Goal: Feedback & Contribution: Submit feedback/report problem

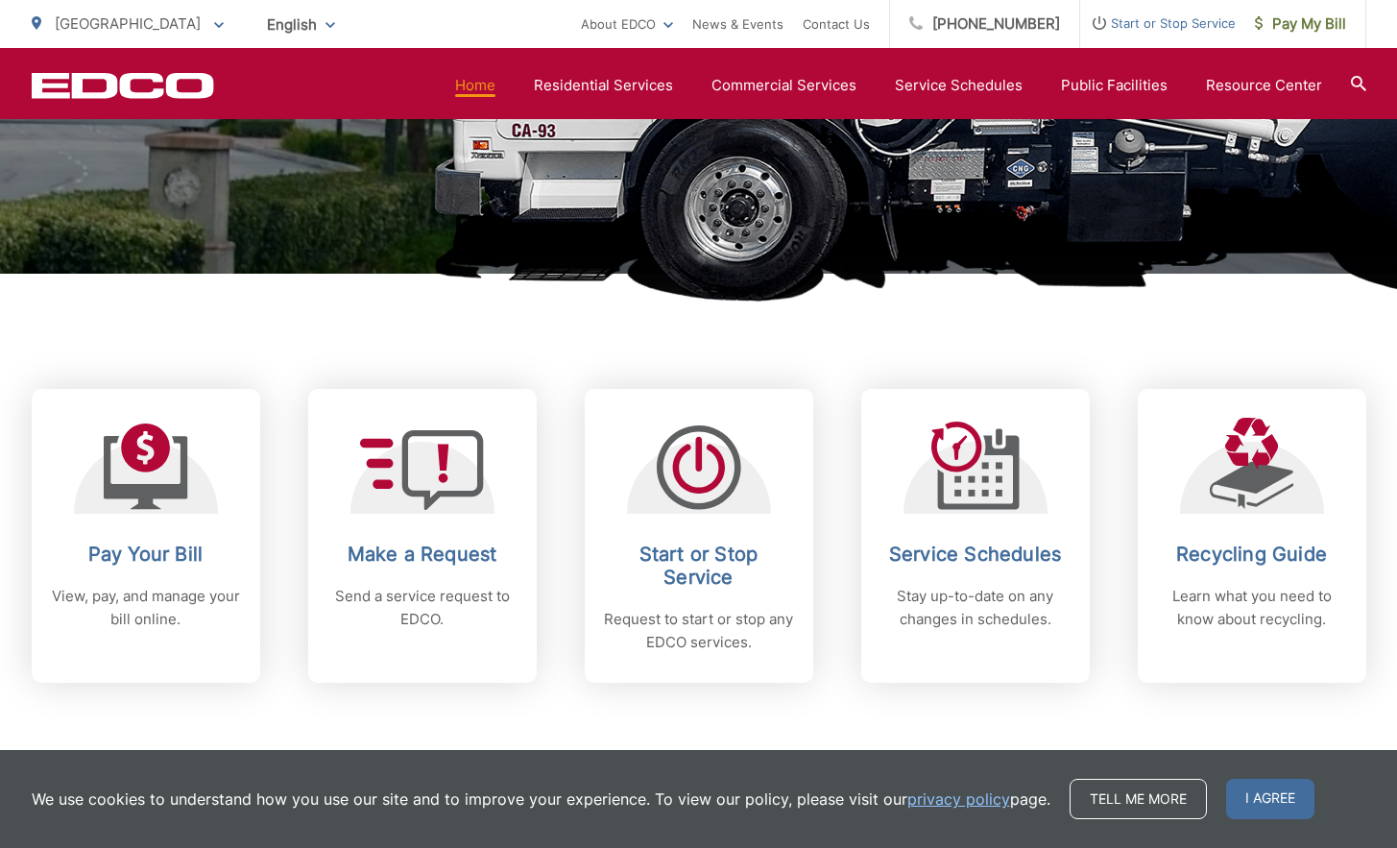
scroll to position [768, 0]
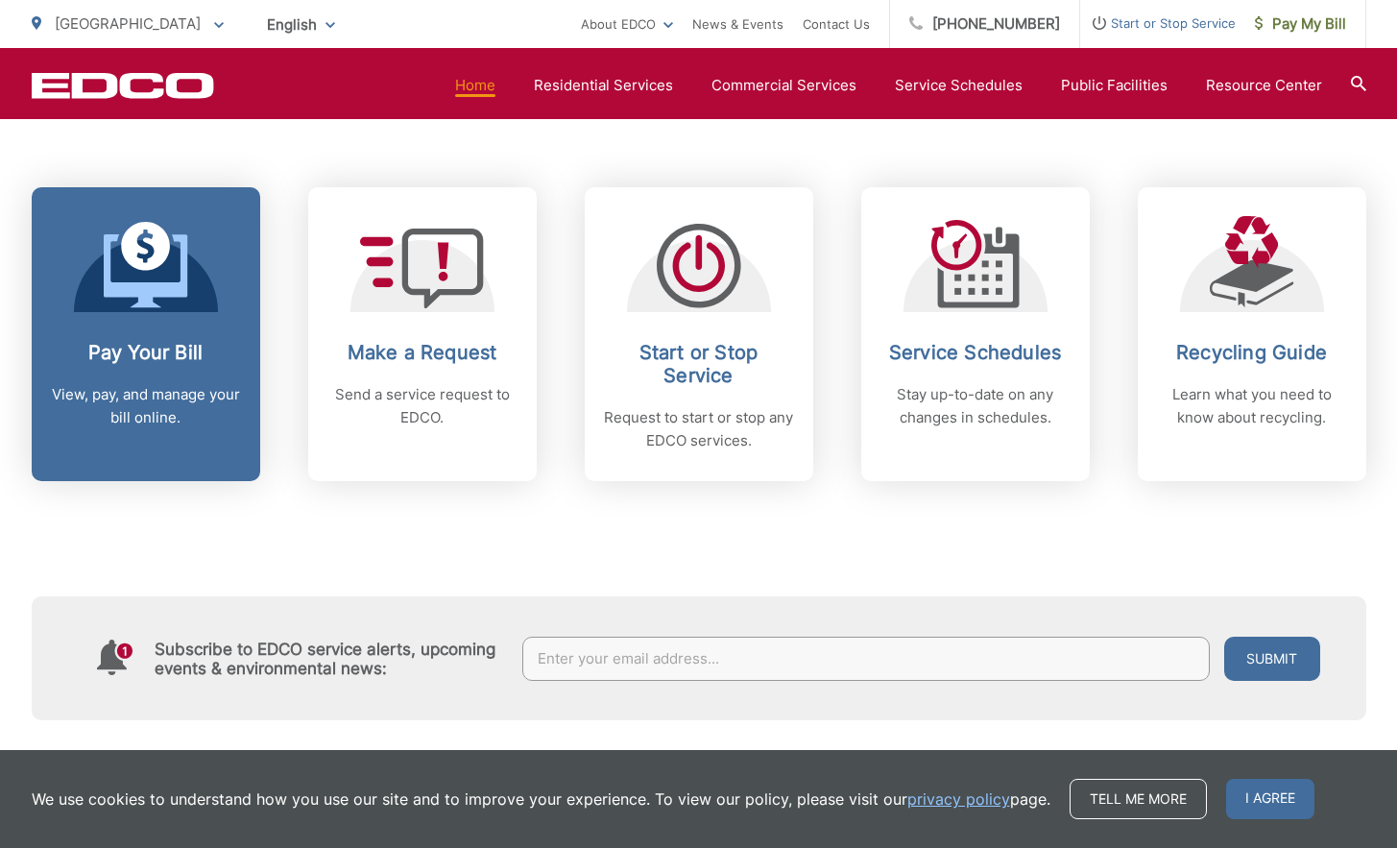
click at [109, 295] on icon at bounding box center [146, 270] width 84 height 73
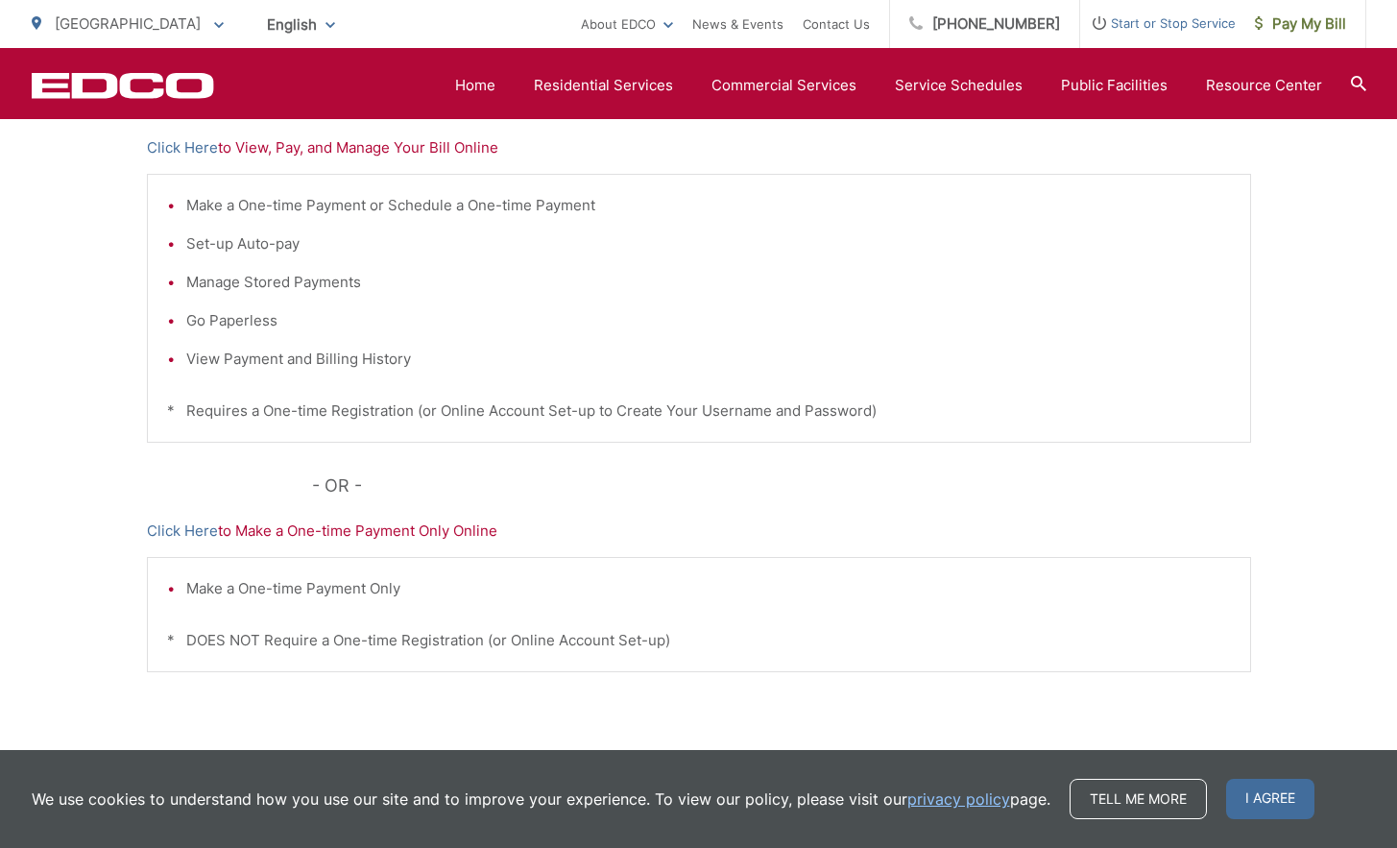
scroll to position [325, 0]
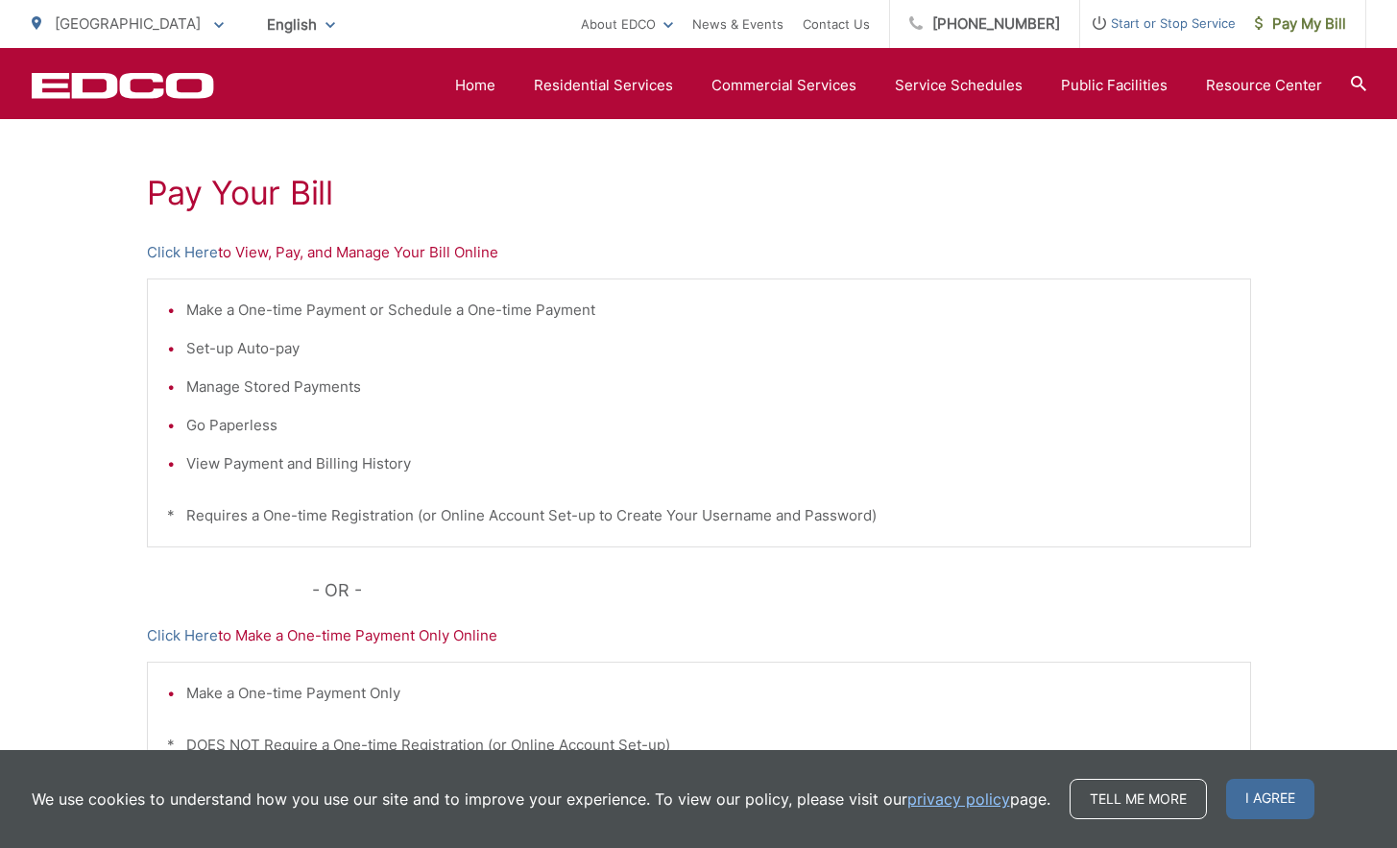
click at [1059, 212] on div "Pay Your Bill Click Here to View, Pay, and Manage Your Bill Online Make a One-t…" at bounding box center [699, 490] width 1104 height 862
click at [207, 238] on div "Pay Your Bill Click Here to View, Pay, and Manage Your Bill Online Make a One-t…" at bounding box center [699, 490] width 1104 height 862
click at [207, 252] on link "Click Here" at bounding box center [182, 252] width 71 height 23
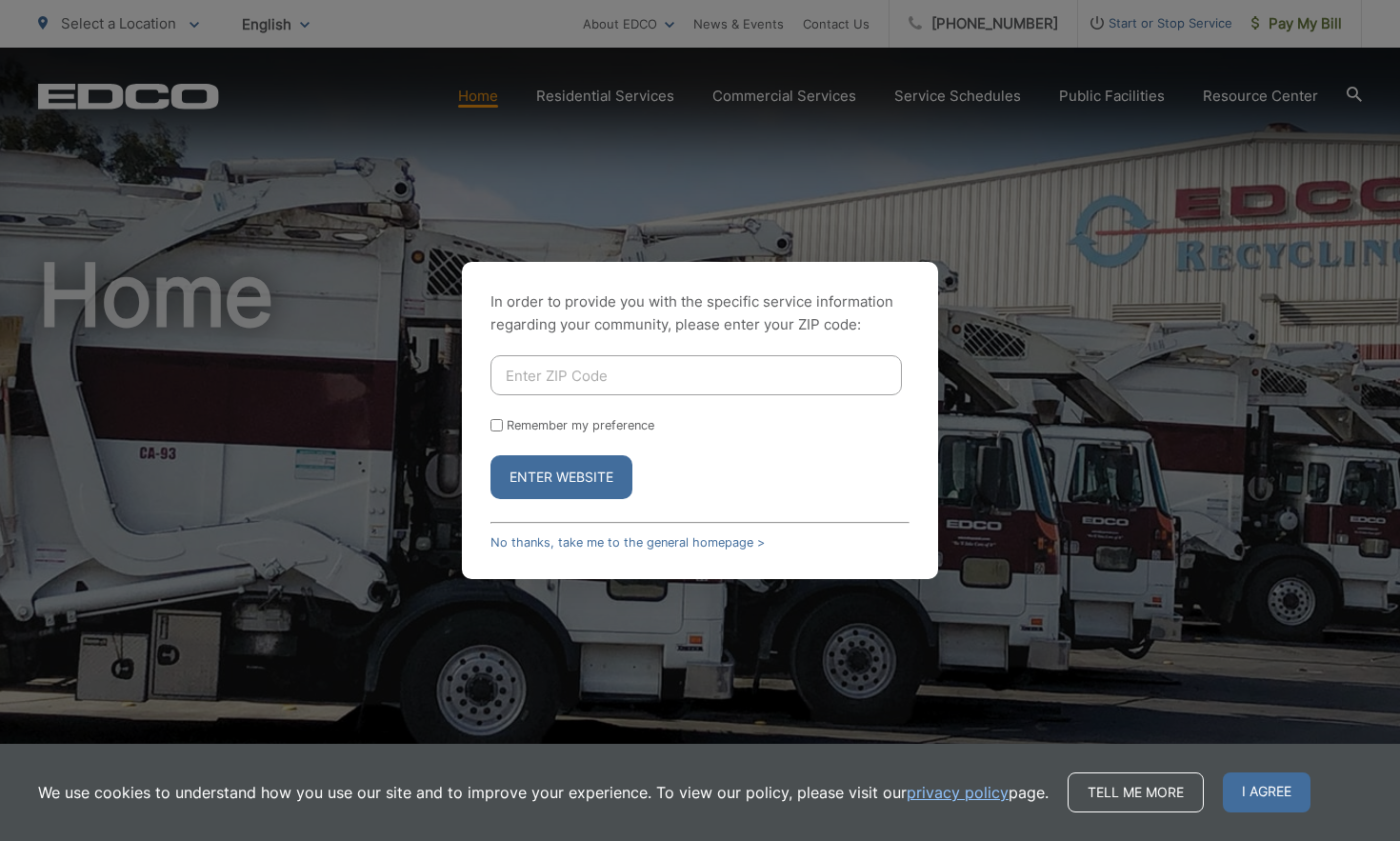
click at [679, 362] on input "Enter ZIP Code" at bounding box center [696, 375] width 412 height 40
type input "90620"
click at [573, 463] on button "Enter Website" at bounding box center [561, 477] width 142 height 44
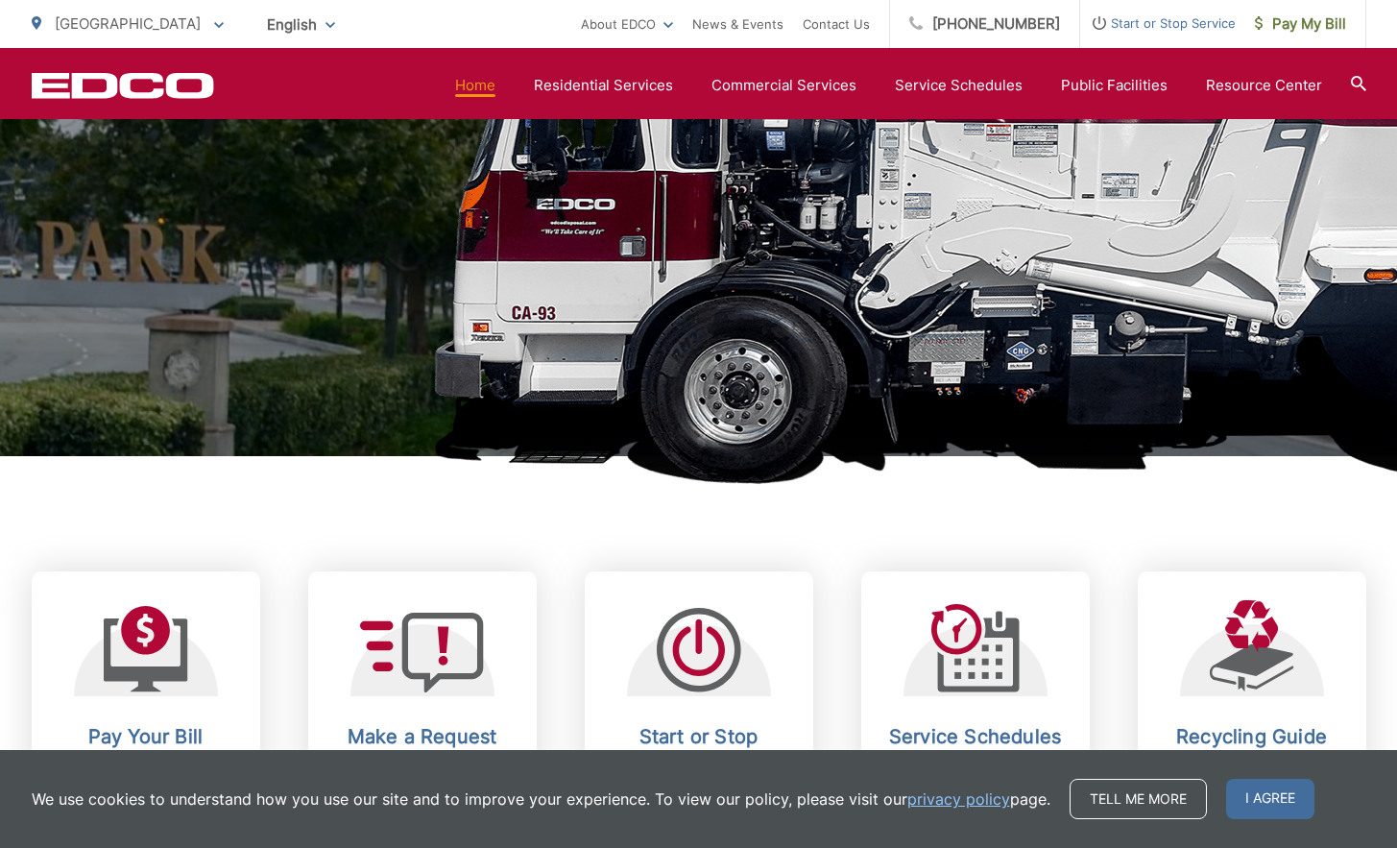
scroll to position [672, 0]
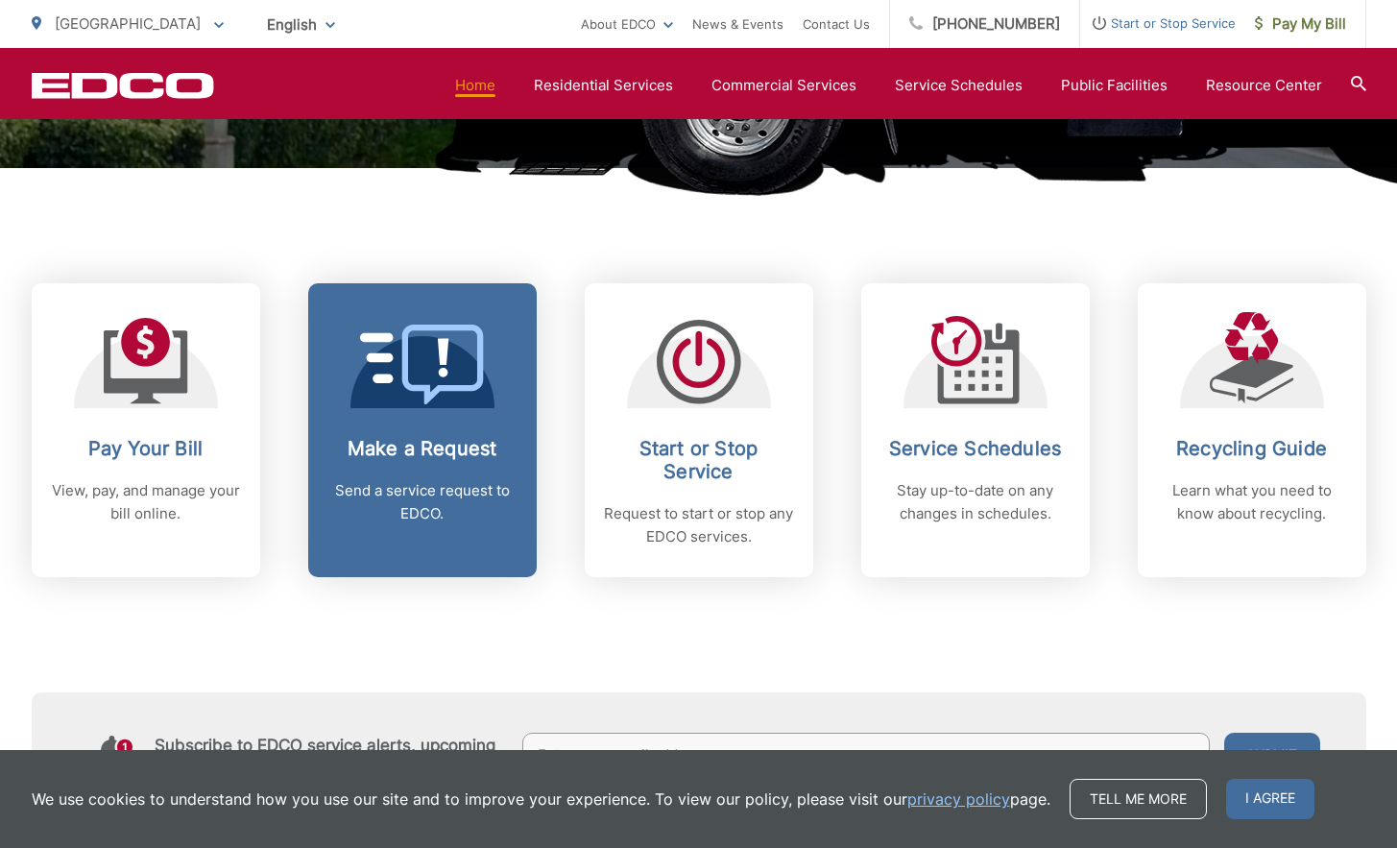
click at [449, 412] on link "Make a Request Send a service request to EDCO." at bounding box center [422, 430] width 228 height 294
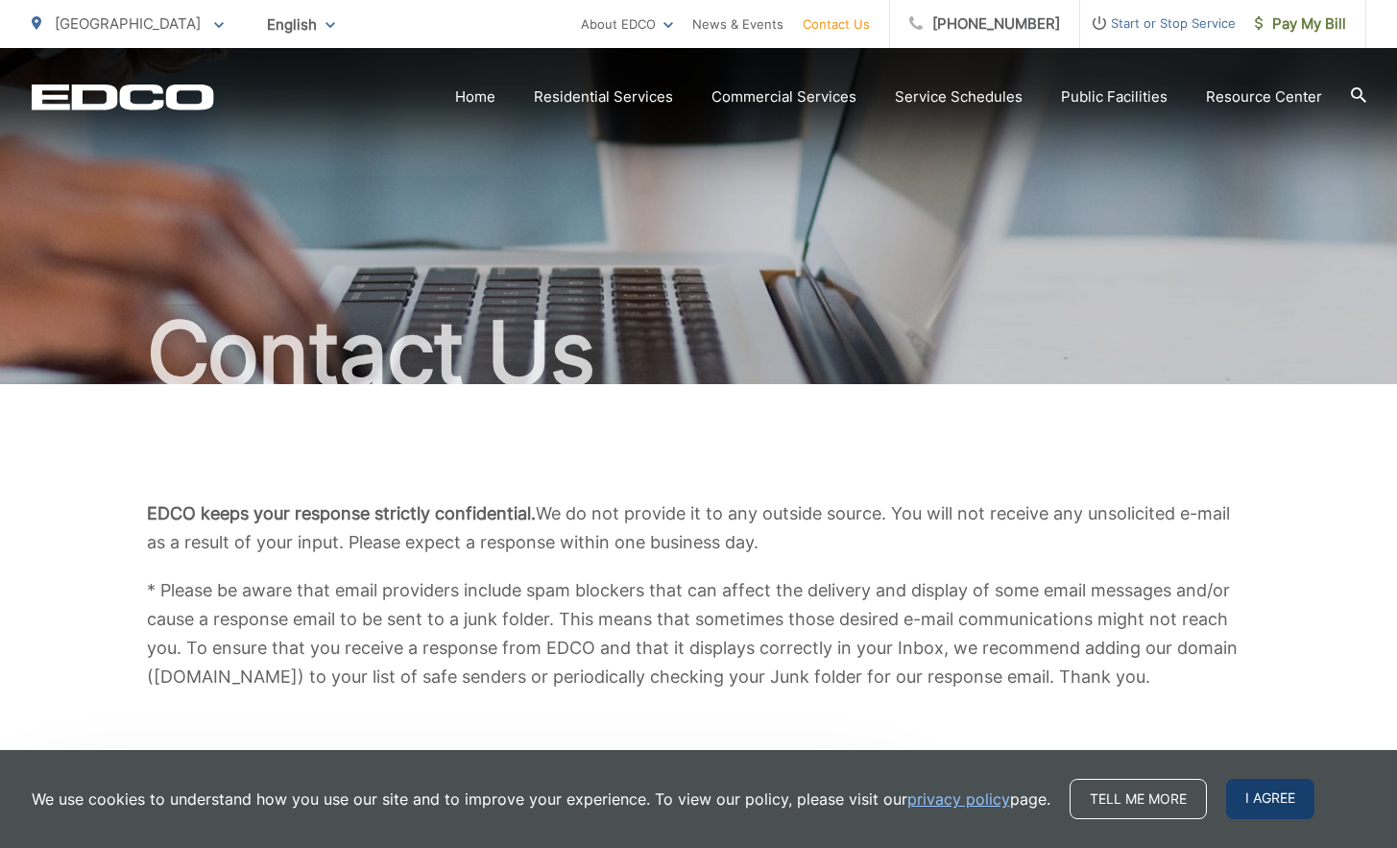
click at [1249, 790] on span "I agree" at bounding box center [1270, 799] width 88 height 40
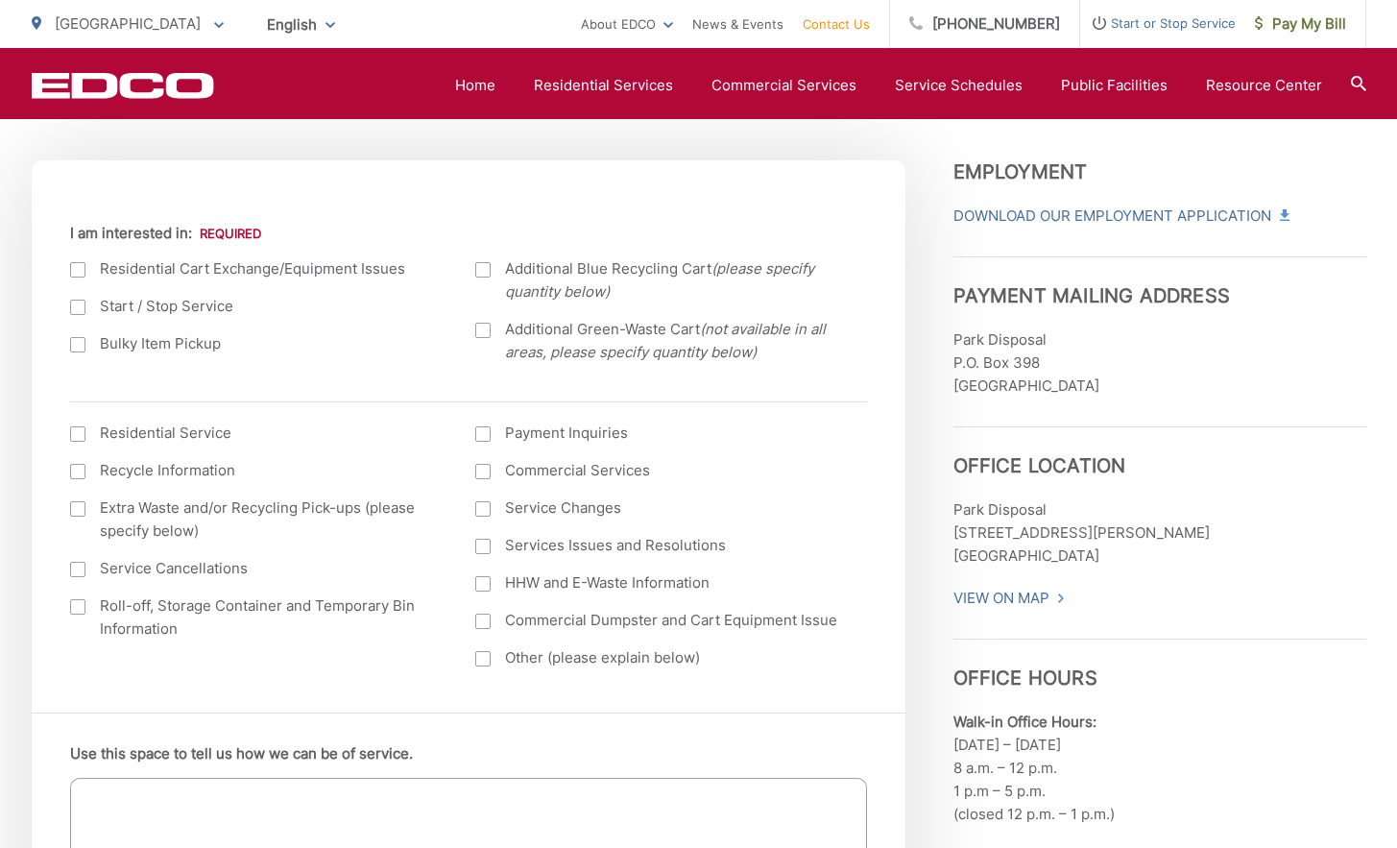
scroll to position [672, 0]
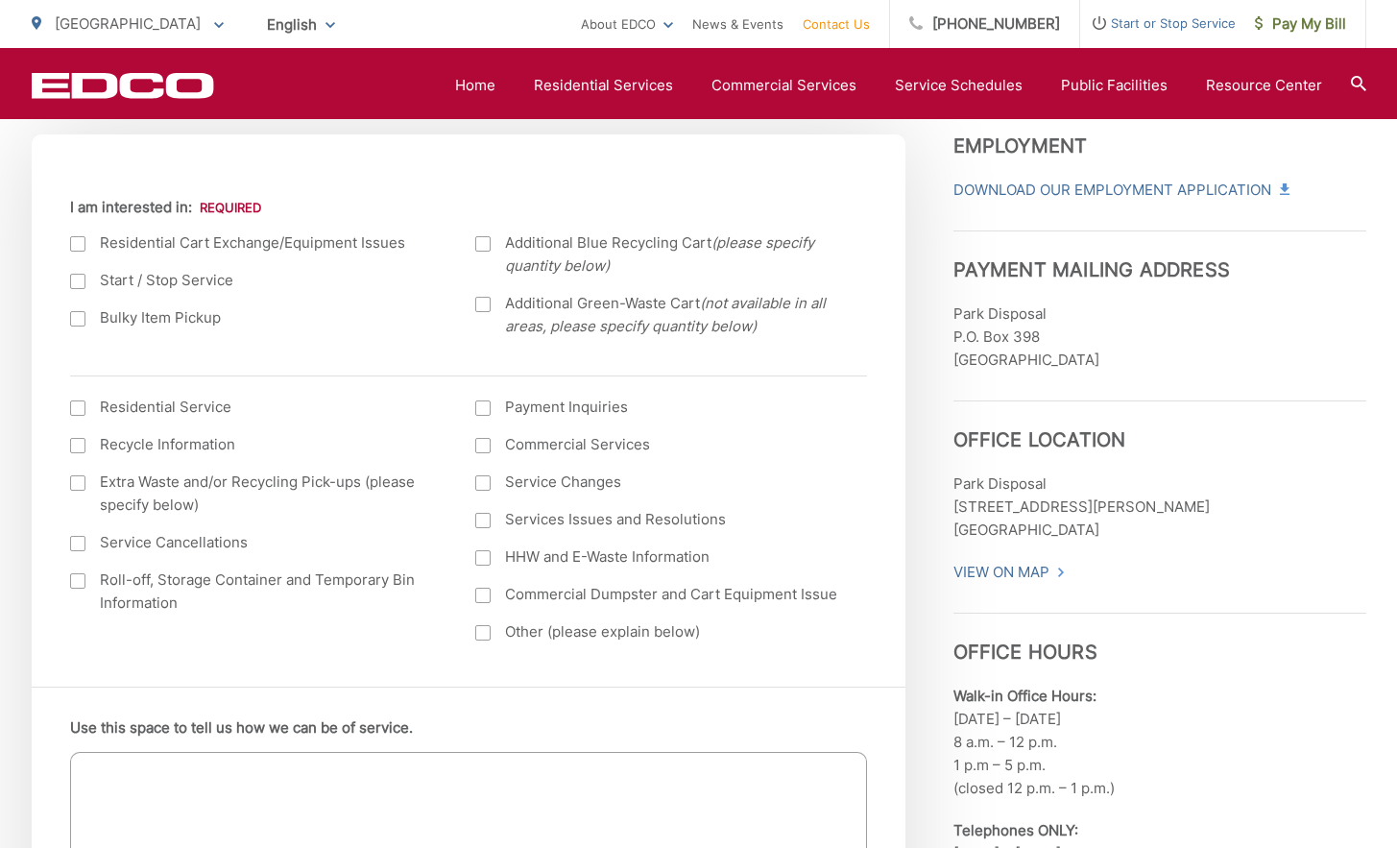
click at [75, 243] on div at bounding box center [77, 243] width 15 height 15
click at [0, 0] on input "I am interested in:" at bounding box center [0, 0] width 0 height 0
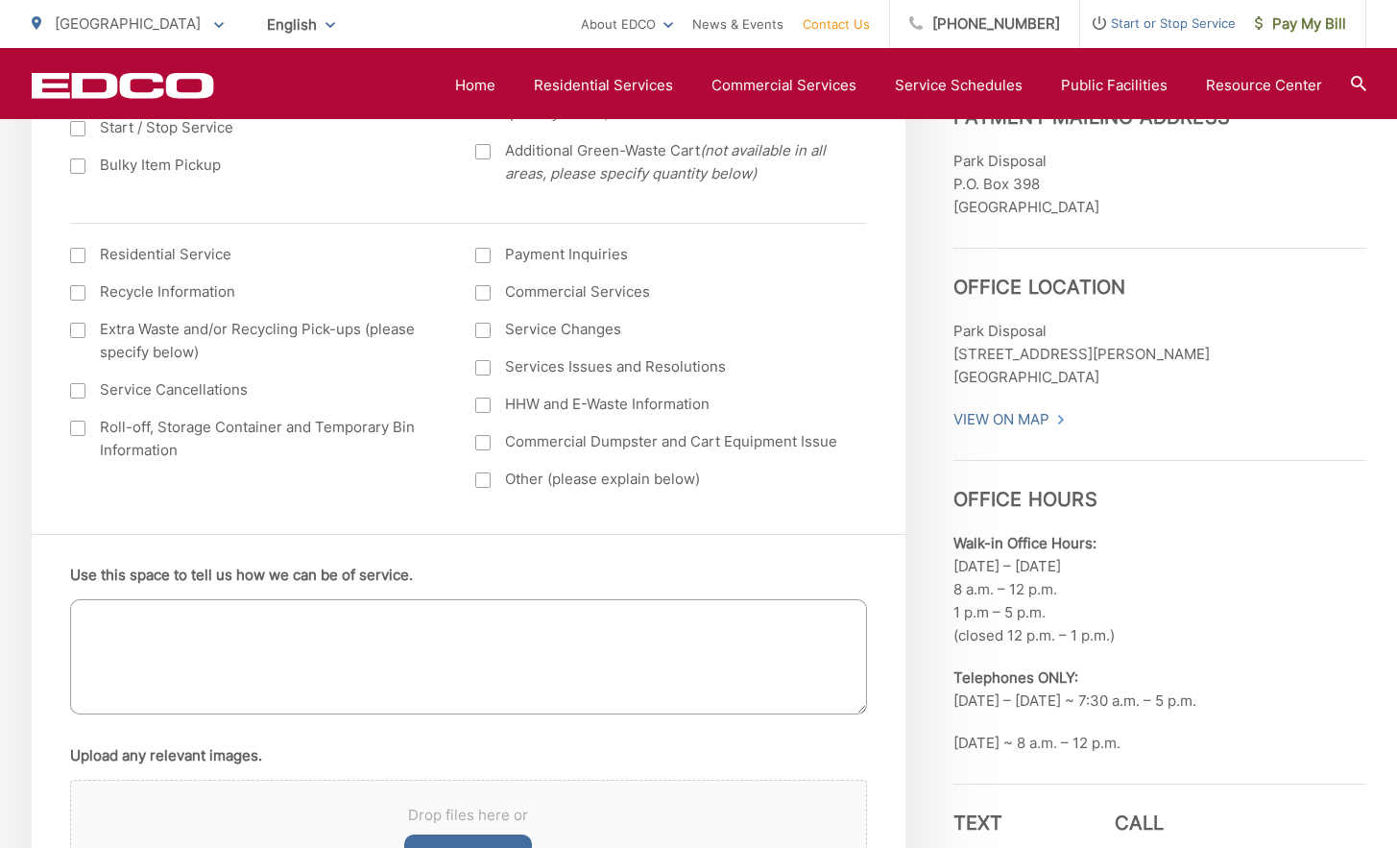
scroll to position [960, 0]
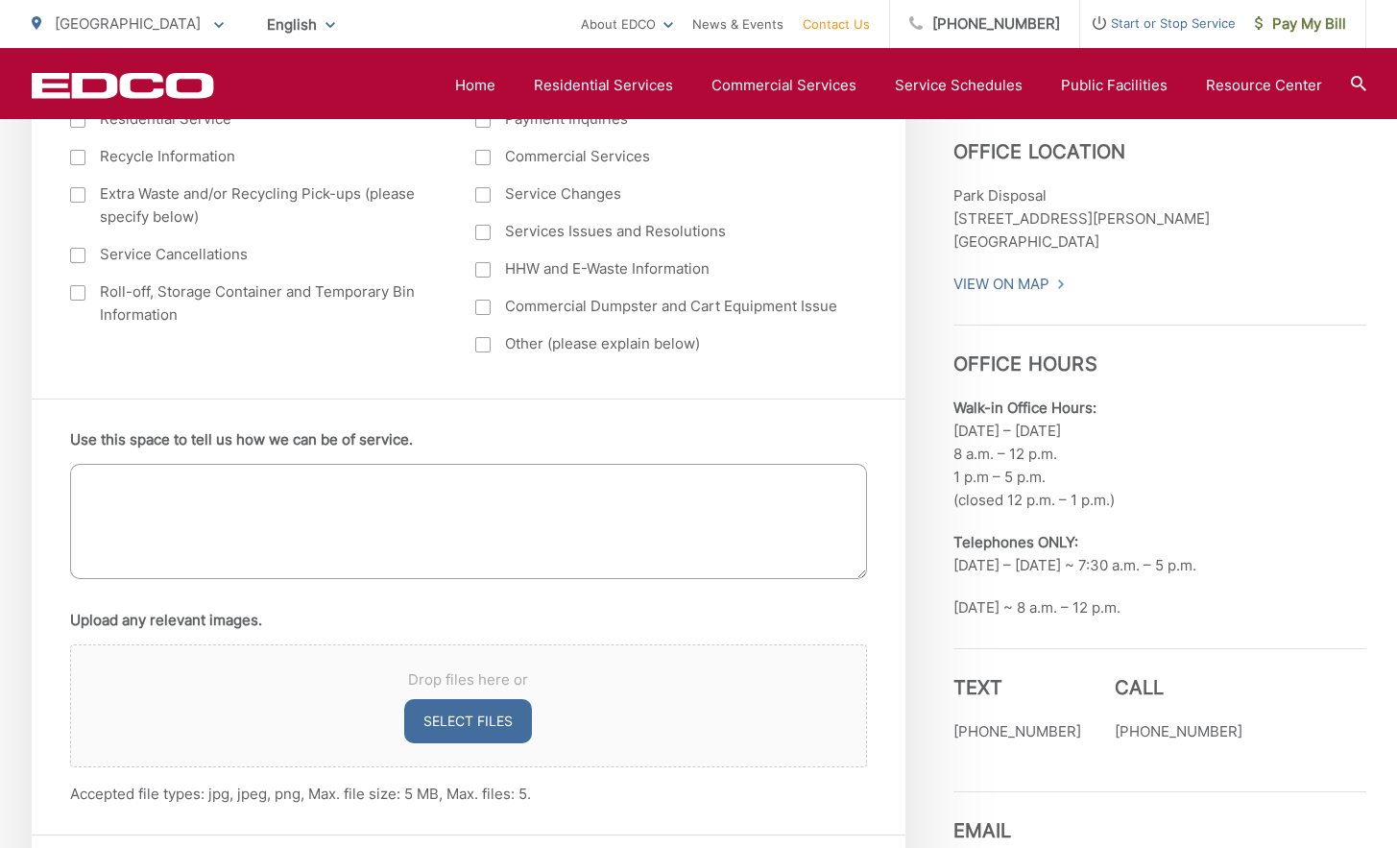
click at [249, 493] on textarea "Use this space to tell us how we can be of service." at bounding box center [468, 521] width 797 height 115
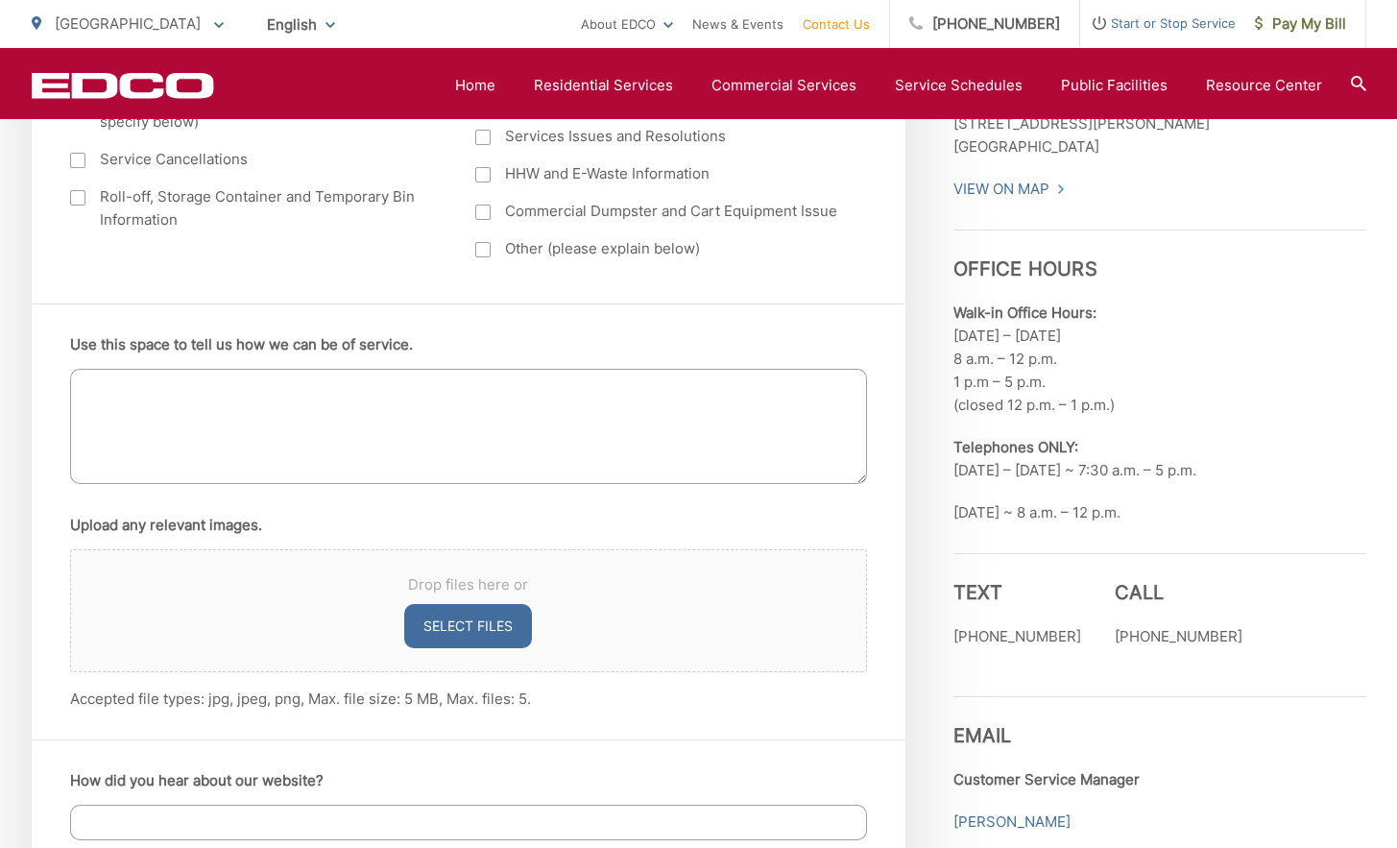
scroll to position [1056, 0]
type textarea "t"
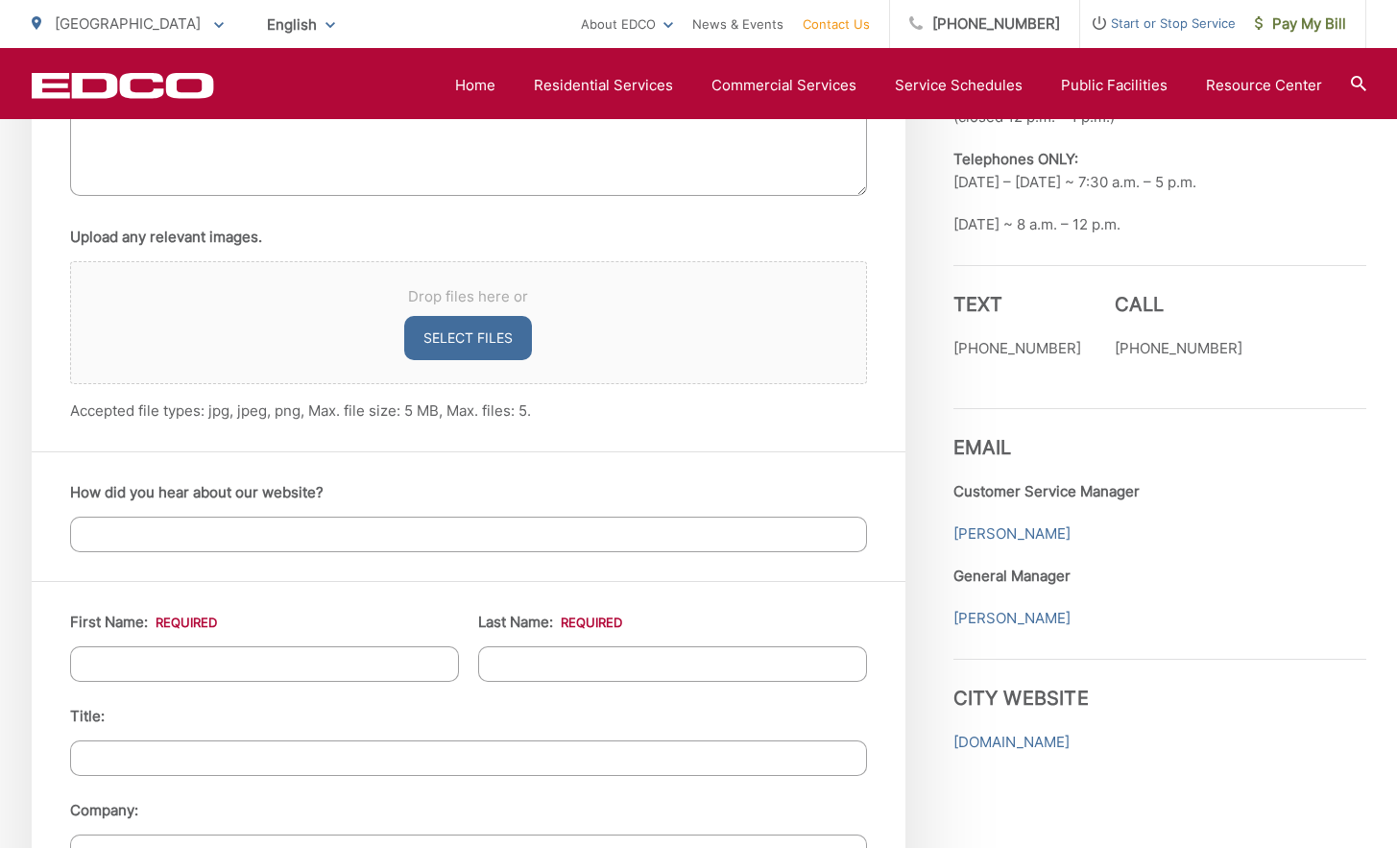
scroll to position [1344, 0]
type textarea "black trash can leaks out our trash, need a new one"
click at [172, 553] on div "How did you hear about our website?" at bounding box center [469, 515] width 874 height 130
click at [173, 535] on input "How did you hear about our website?" at bounding box center [468, 534] width 797 height 36
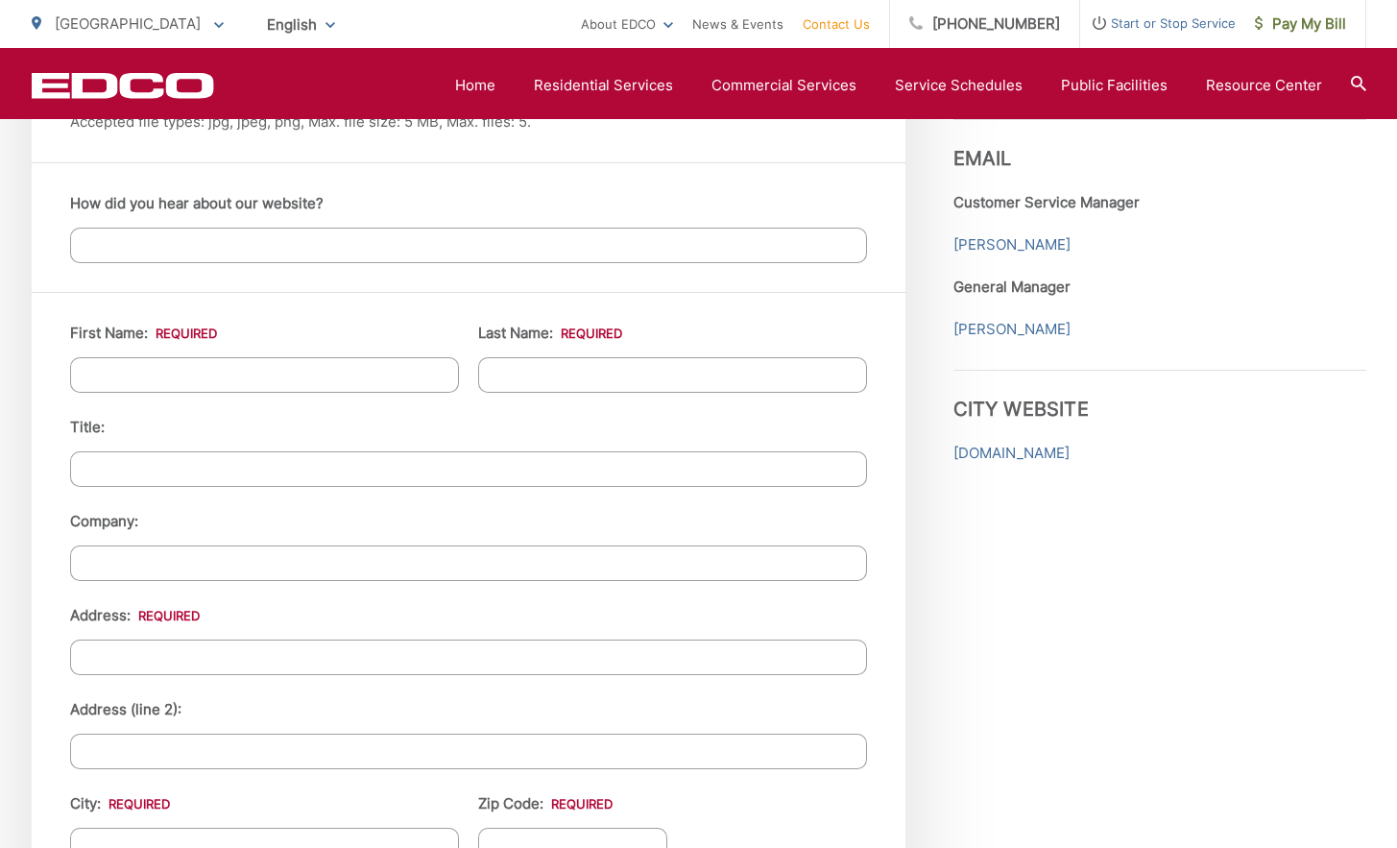
click at [216, 373] on input "First Name: *" at bounding box center [264, 375] width 389 height 36
type input "[PERSON_NAME]"
type input "ADDENBROOKE"
type input "[STREET_ADDRESS][PERSON_NAME]"
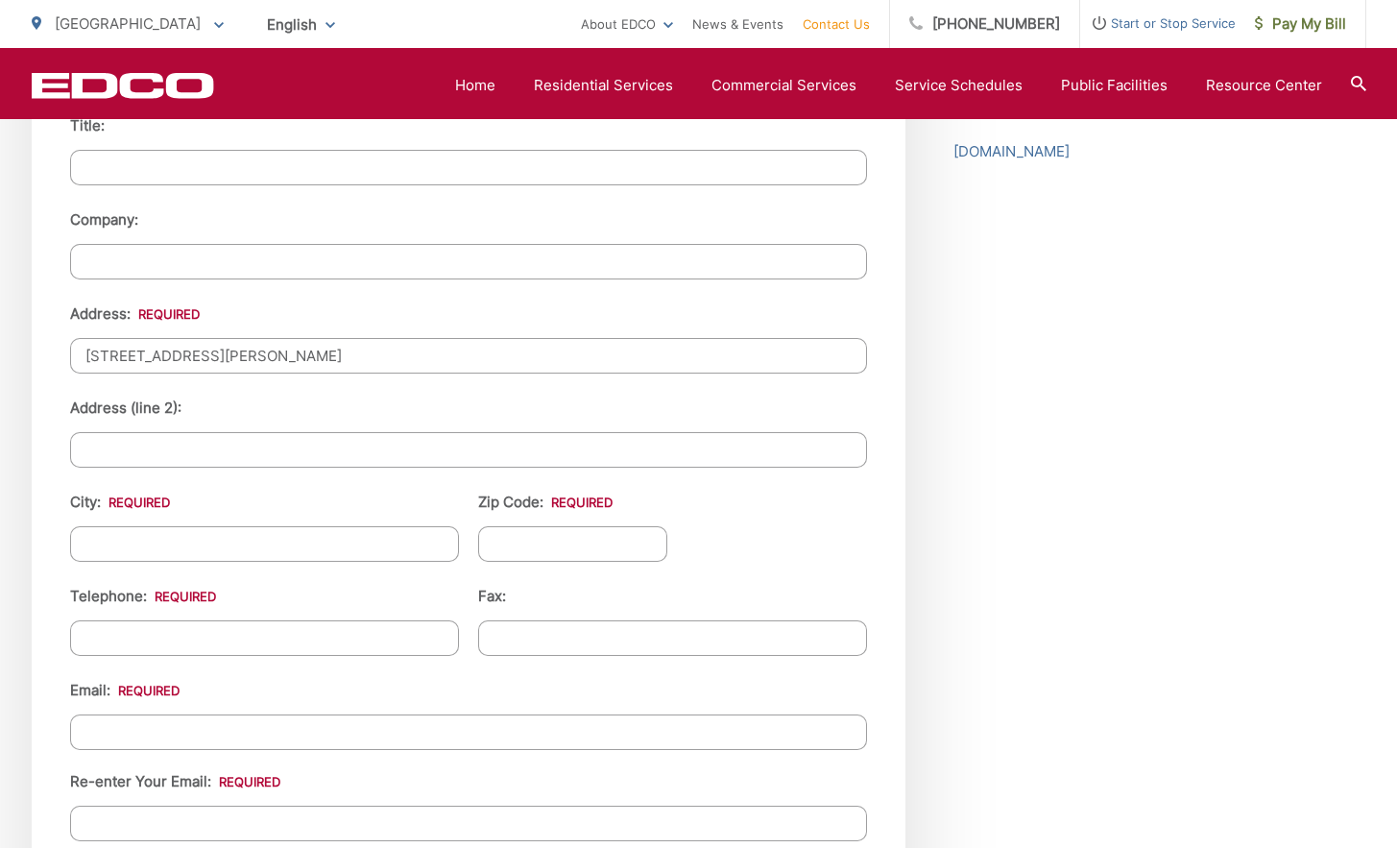
scroll to position [1936, 0]
type input "[GEOGRAPHIC_DATA]"
type input "90620"
type input "[PHONE_NUMBER]"
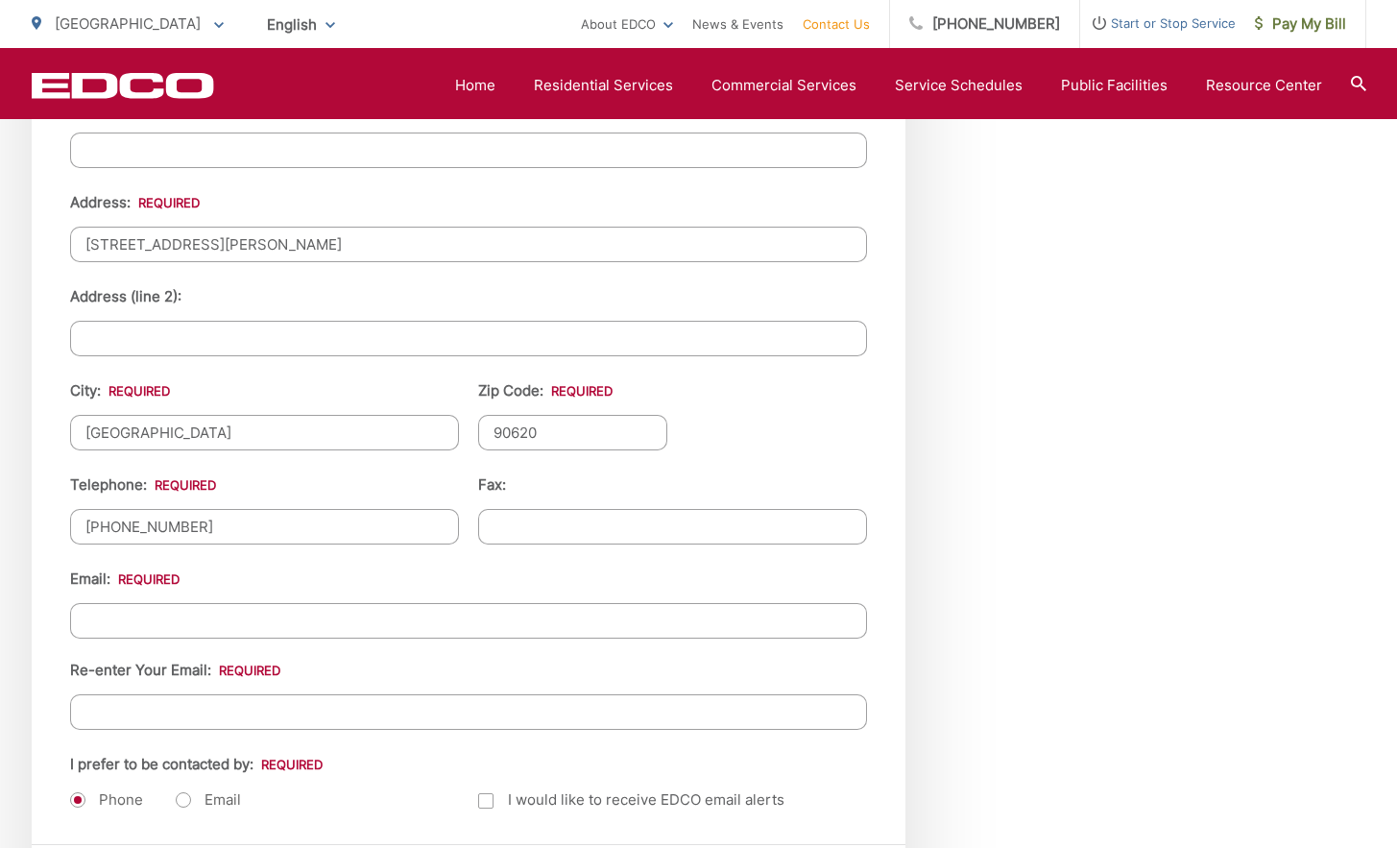
scroll to position [2224, 0]
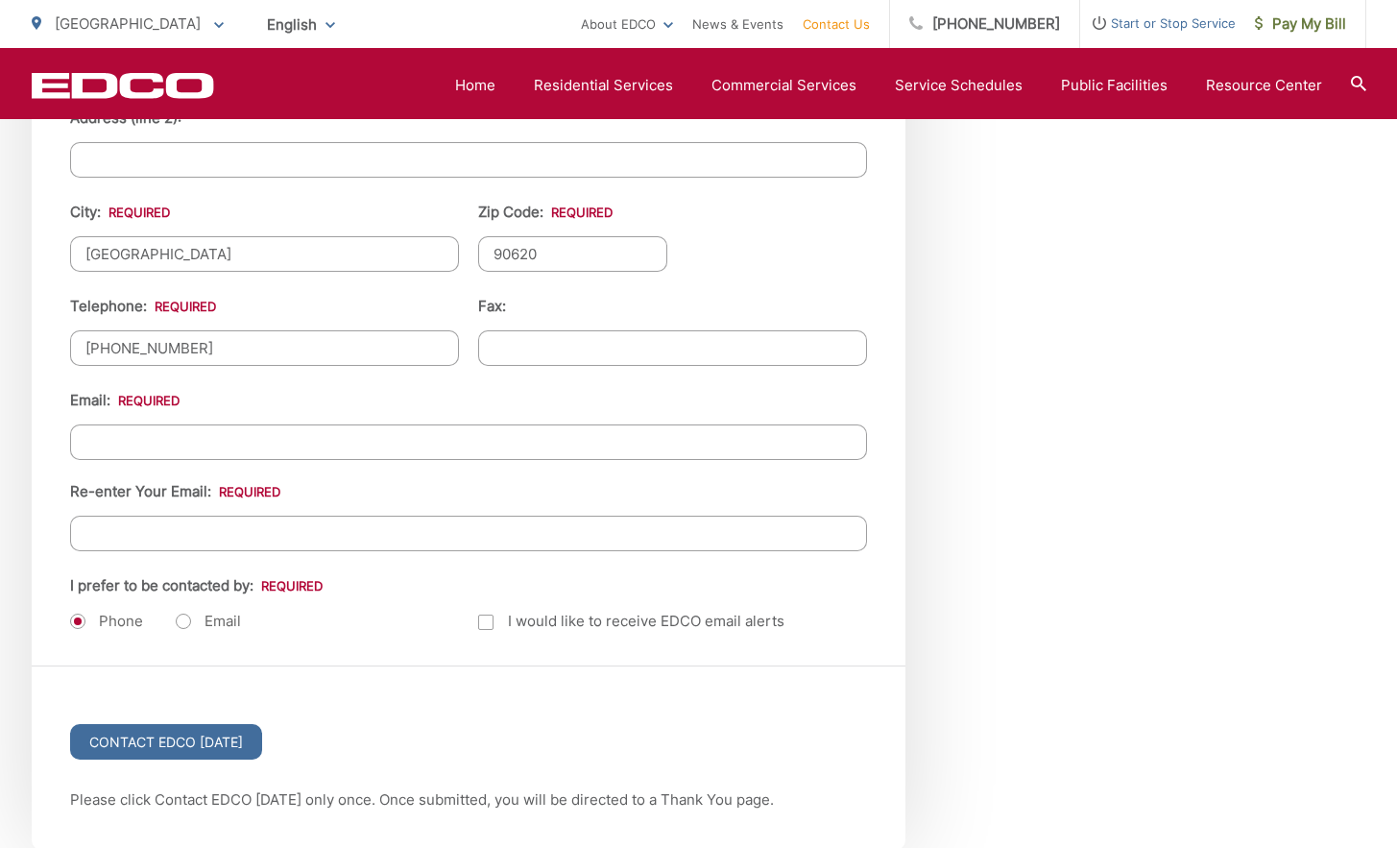
click at [346, 434] on input "Email *" at bounding box center [468, 442] width 797 height 36
type input "[EMAIL_ADDRESS][DOMAIN_NAME]"
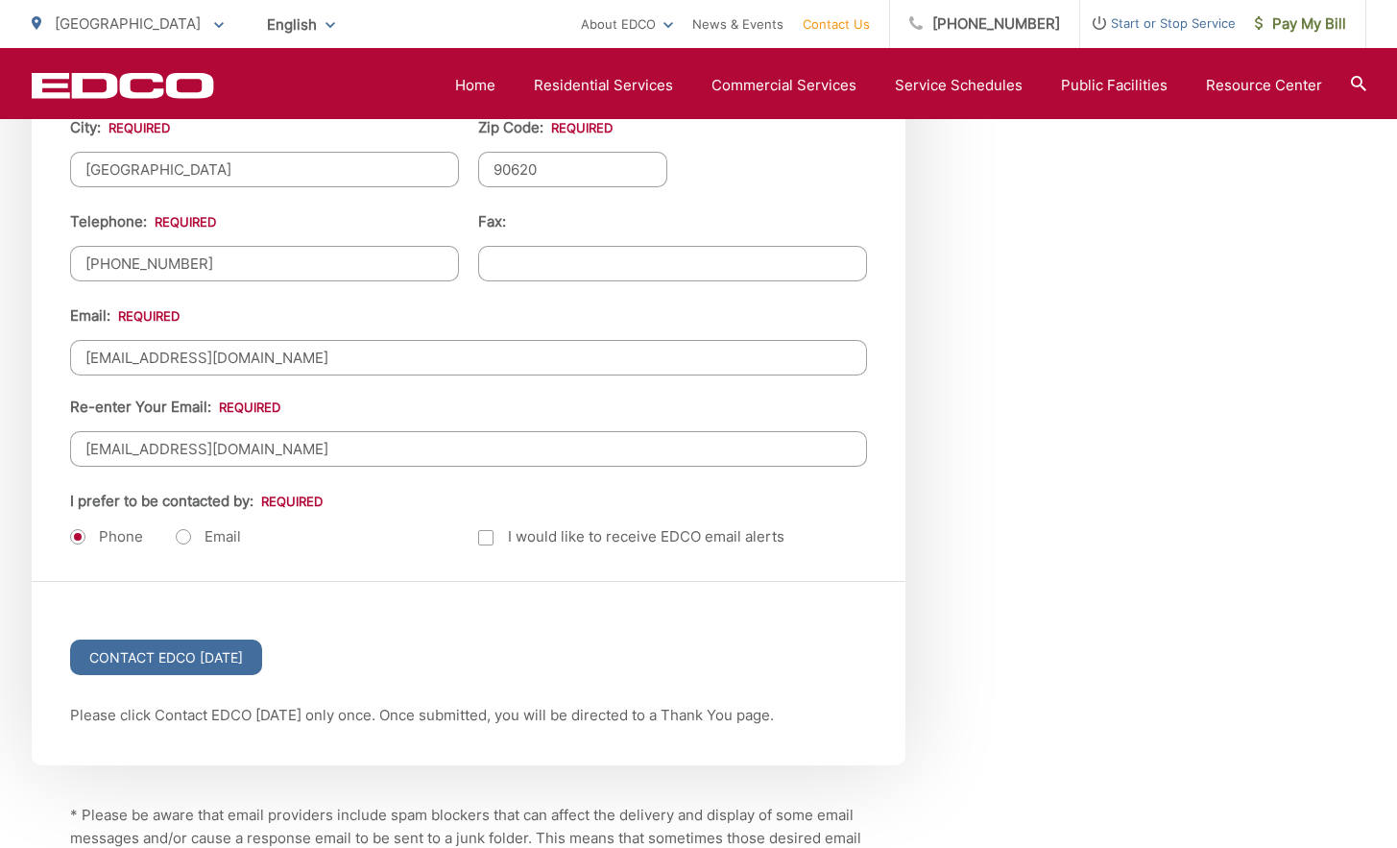
scroll to position [2416, 0]
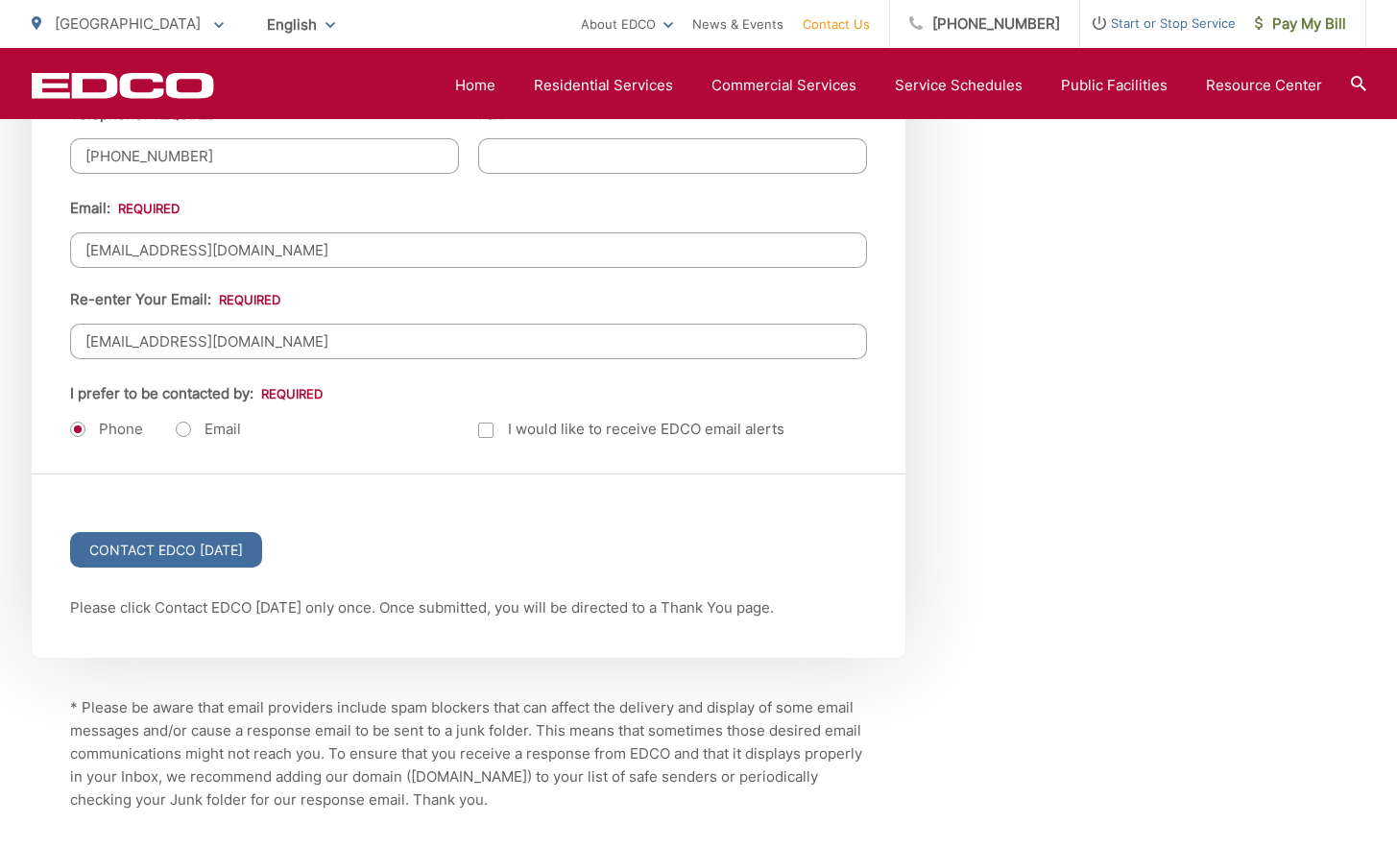
type input "[EMAIL_ADDRESS][DOMAIN_NAME]"
click at [193, 423] on label "Email" at bounding box center [208, 429] width 65 height 19
radio input "true"
click at [172, 554] on input "Contact EDCO [DATE]" at bounding box center [166, 550] width 192 height 36
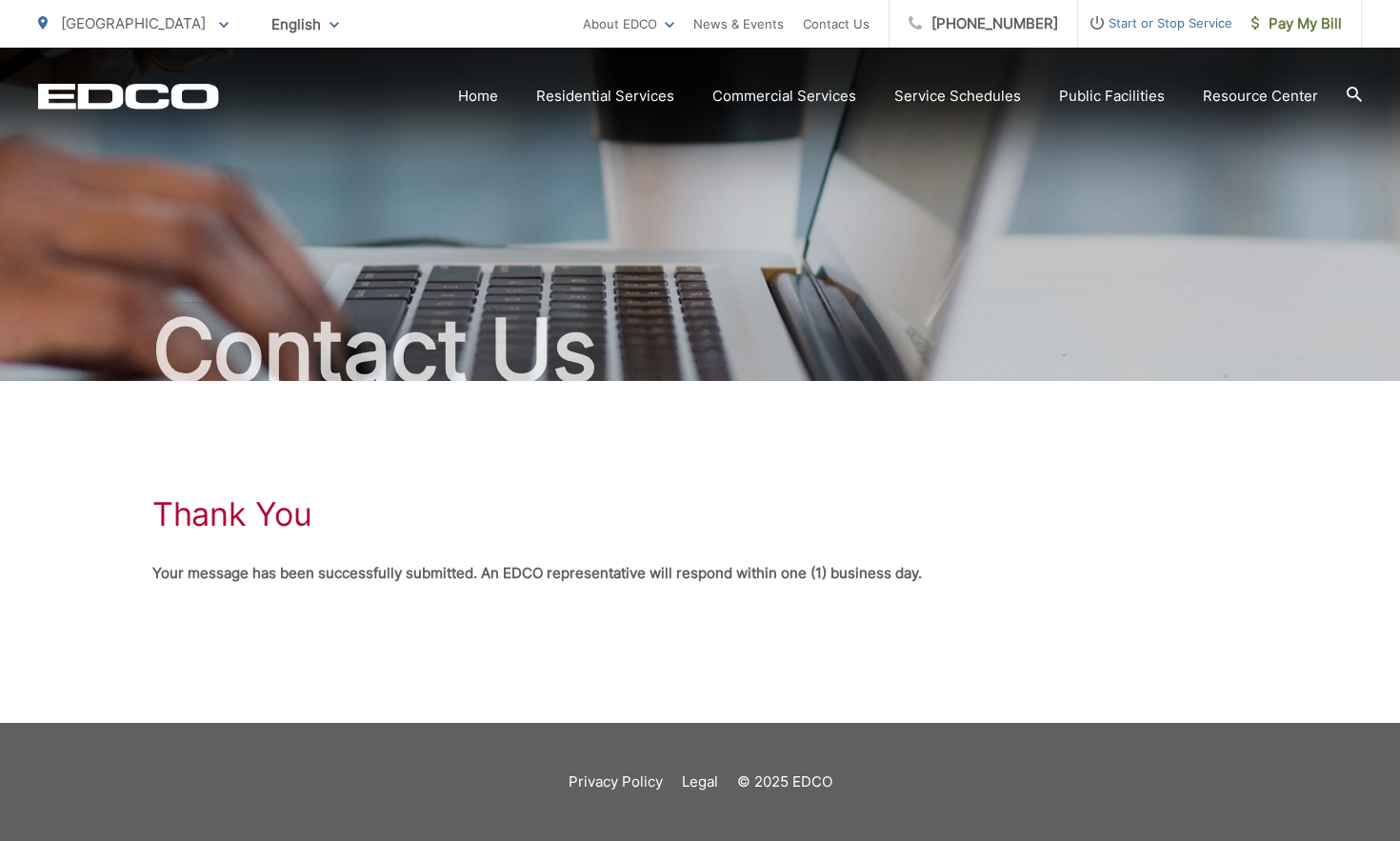
click at [257, 26] on span "English" at bounding box center [305, 25] width 96 height 34
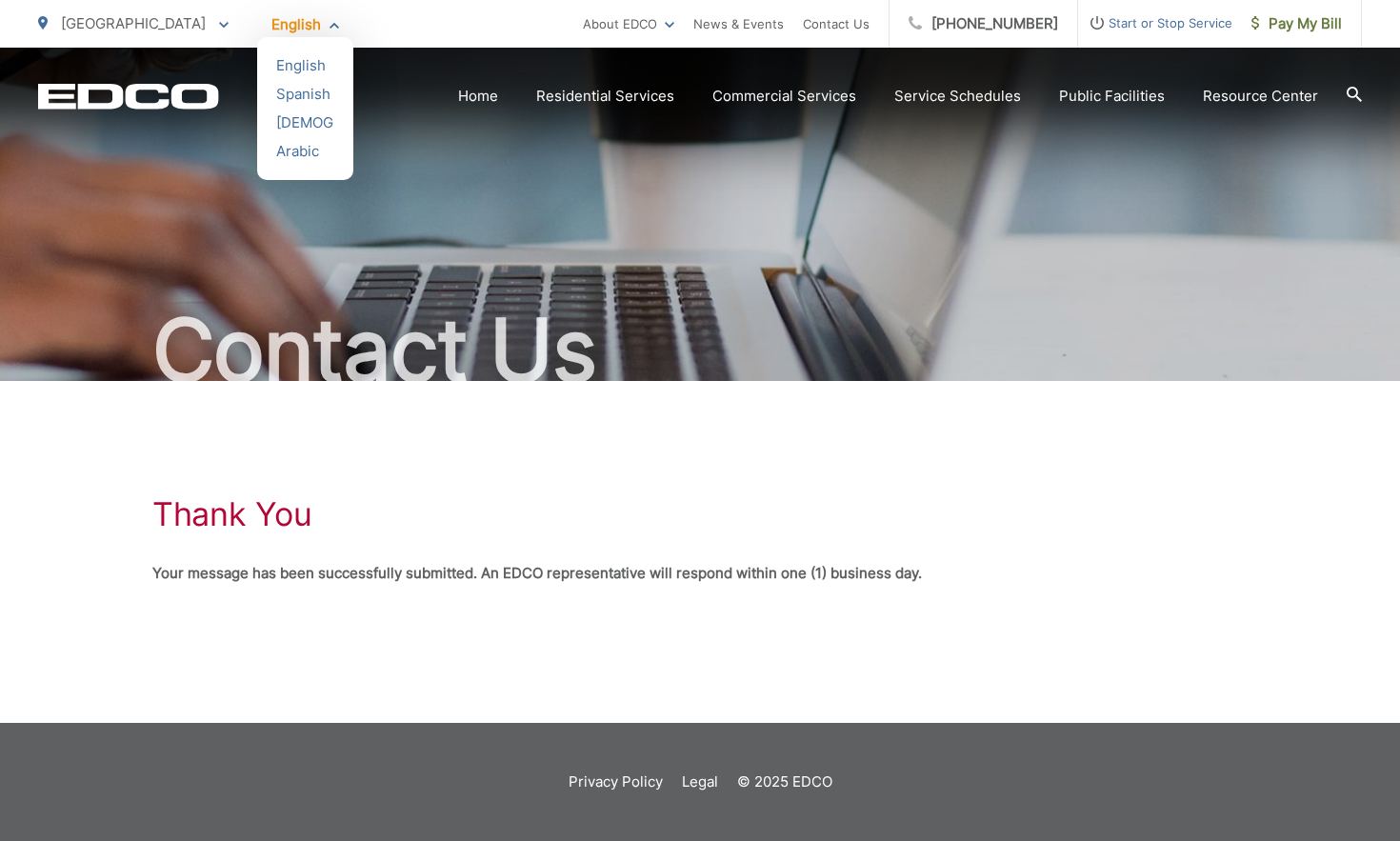
click at [747, 230] on div "Contact Us" at bounding box center [700, 214] width 1324 height 333
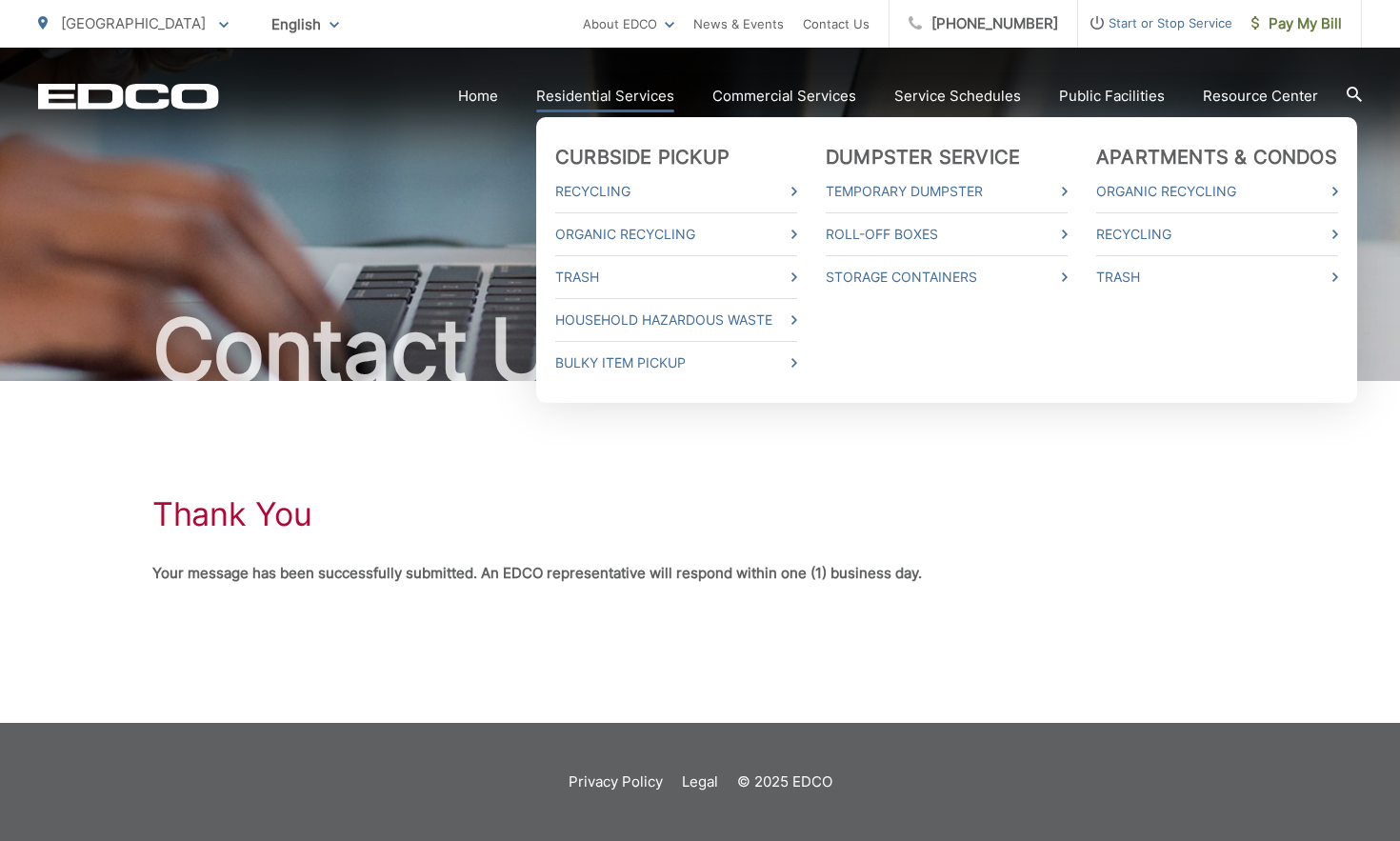
click at [632, 86] on link "Residential Services" at bounding box center [605, 95] width 138 height 23
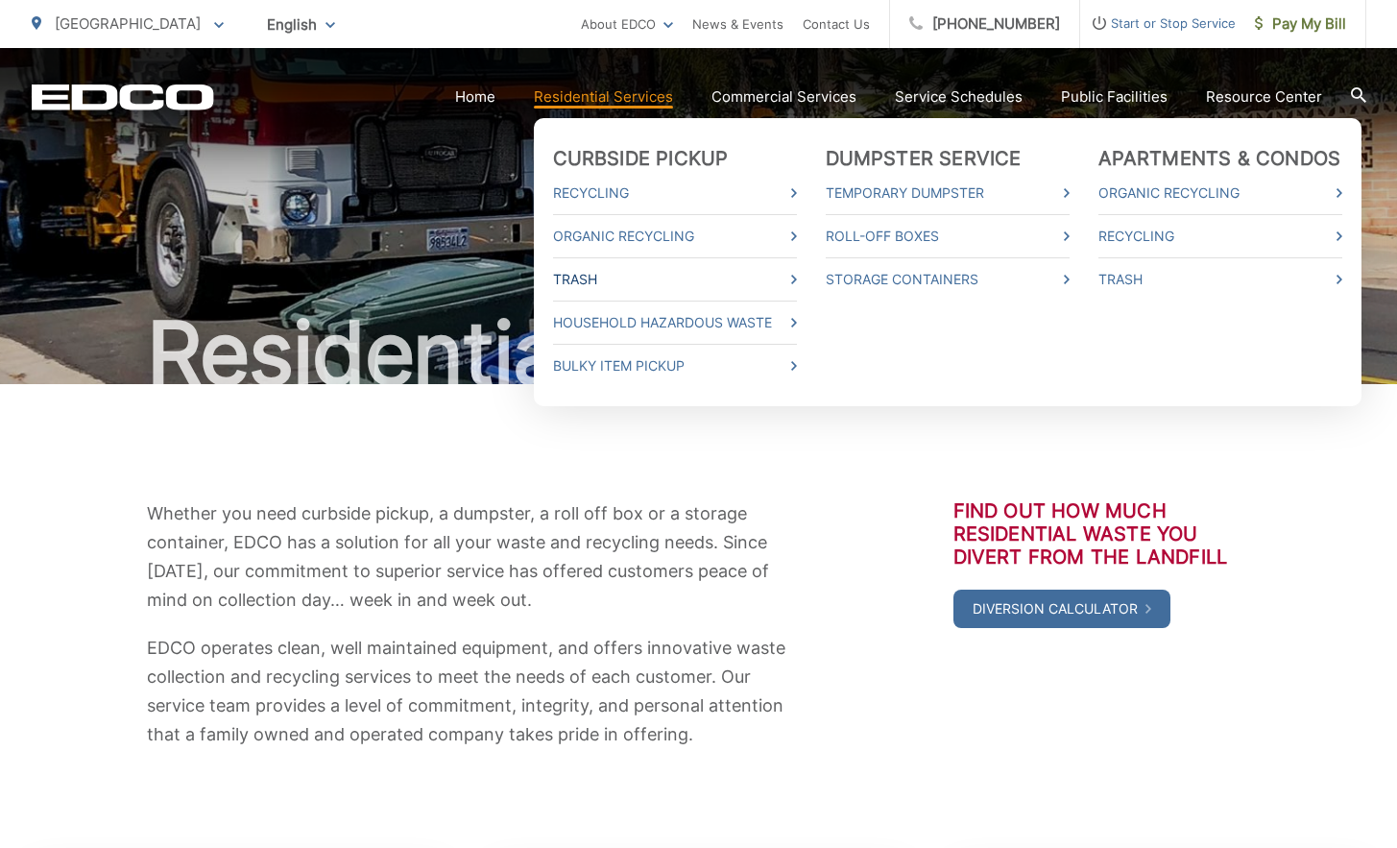
click at [591, 279] on link "Trash" at bounding box center [675, 279] width 244 height 23
